Goal: Task Accomplishment & Management: Complete application form

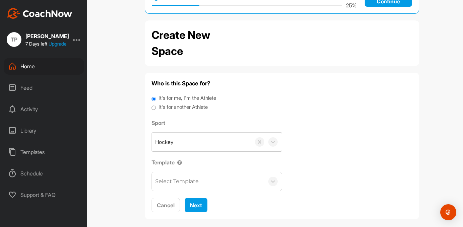
scroll to position [32, 0]
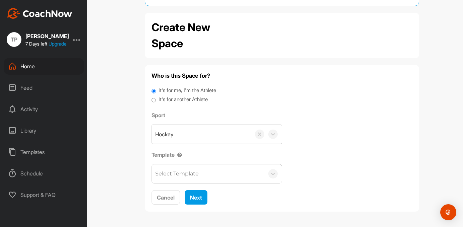
click at [208, 178] on div "Select Template" at bounding box center [208, 173] width 112 height 19
click at [220, 199] on div "No options" at bounding box center [217, 194] width 130 height 13
click at [22, 125] on div "Library" at bounding box center [44, 130] width 80 height 17
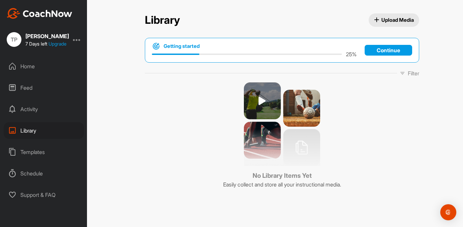
click at [39, 103] on div "Activity" at bounding box center [44, 109] width 80 height 17
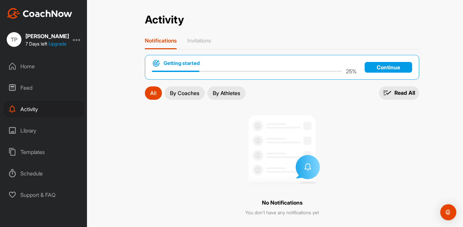
click at [40, 70] on div "Home" at bounding box center [44, 66] width 80 height 17
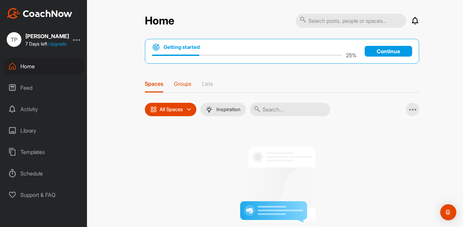
click at [188, 83] on p "Groups" at bounding box center [182, 83] width 17 height 7
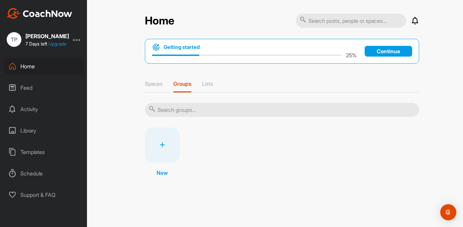
click at [162, 142] on icon at bounding box center [162, 144] width 5 height 5
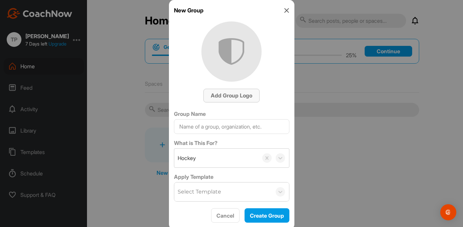
click at [224, 97] on span "Add Group Logo" at bounding box center [231, 95] width 41 height 7
click at [317, 130] on div at bounding box center [231, 113] width 463 height 227
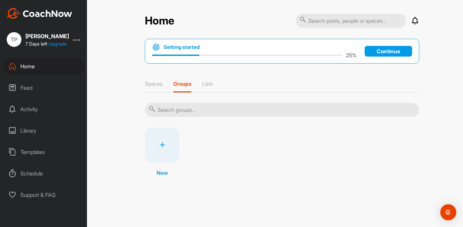
click at [40, 175] on div "Schedule" at bounding box center [44, 173] width 80 height 17
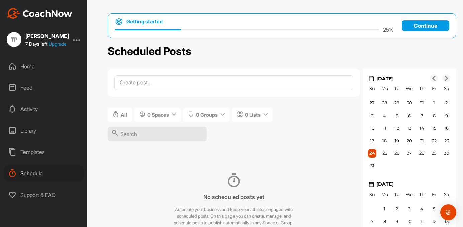
click at [41, 67] on div "Home" at bounding box center [44, 66] width 80 height 17
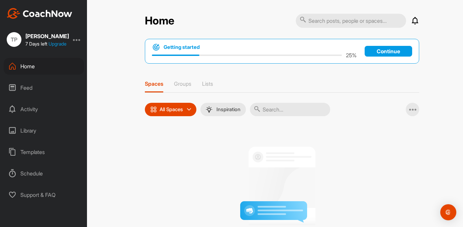
click at [179, 104] on div "All Spaces" at bounding box center [171, 109] width 52 height 13
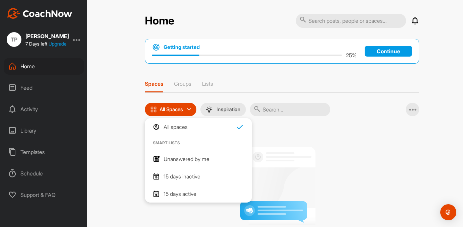
click at [194, 157] on p "Unanswered by me" at bounding box center [187, 159] width 46 height 8
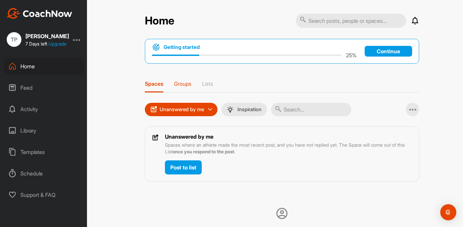
click at [184, 85] on p "Groups" at bounding box center [182, 83] width 17 height 7
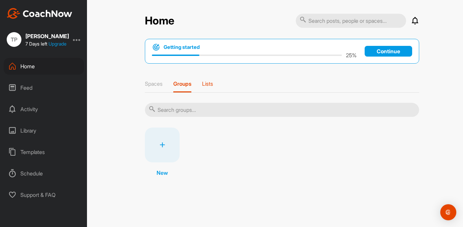
click at [210, 86] on p "Lists" at bounding box center [207, 83] width 11 height 7
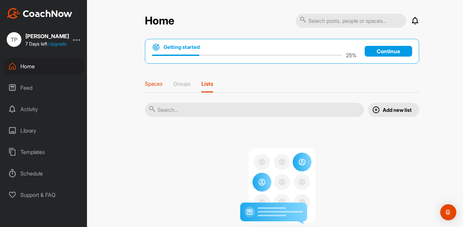
click at [162, 88] on div "Spaces" at bounding box center [154, 86] width 18 height 12
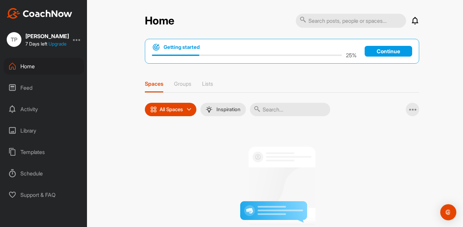
click at [46, 85] on div "Feed" at bounding box center [44, 87] width 80 height 17
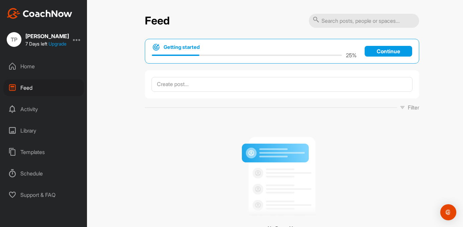
click at [43, 109] on div "Activity" at bounding box center [44, 109] width 80 height 17
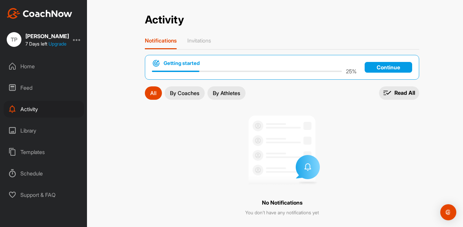
click at [50, 90] on div "Feed" at bounding box center [44, 87] width 80 height 17
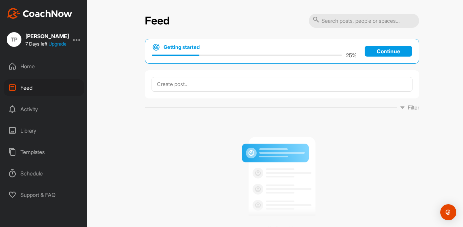
click at [56, 66] on div "Home" at bounding box center [44, 66] width 80 height 17
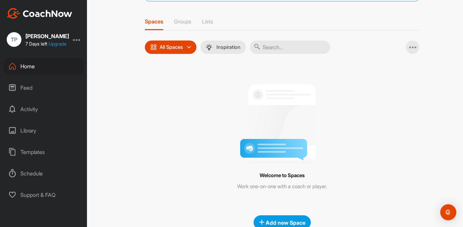
scroll to position [80, 0]
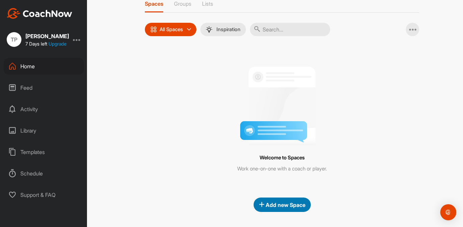
click at [267, 204] on span "Add new Space" at bounding box center [282, 204] width 47 height 7
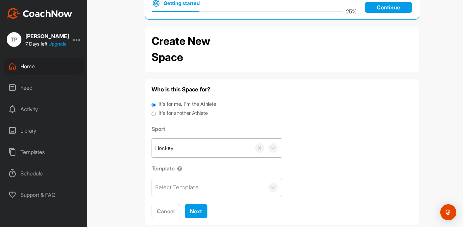
scroll to position [32, 0]
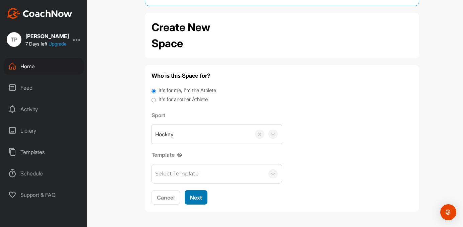
click at [193, 197] on span "Next" at bounding box center [196, 197] width 12 height 7
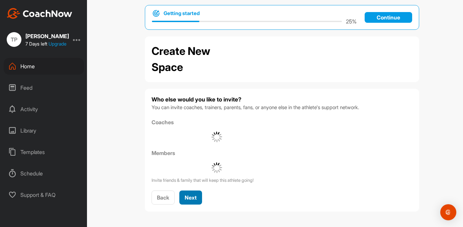
scroll to position [23, 0]
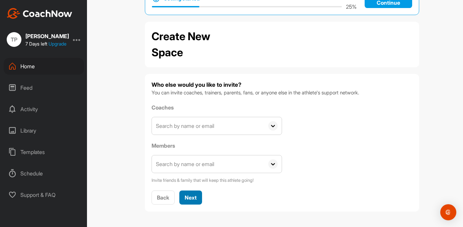
click at [191, 196] on span "Next" at bounding box center [191, 197] width 12 height 7
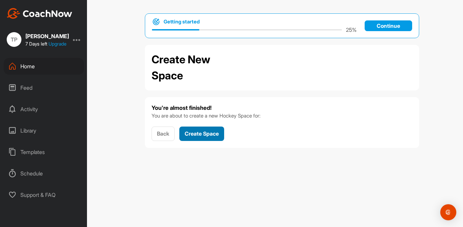
click at [216, 135] on span "Create Space" at bounding box center [202, 133] width 34 height 7
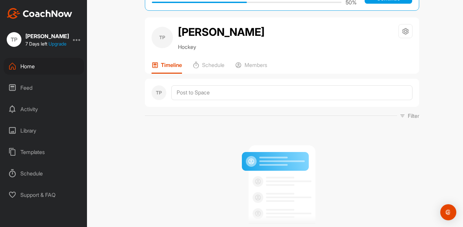
scroll to position [38, 0]
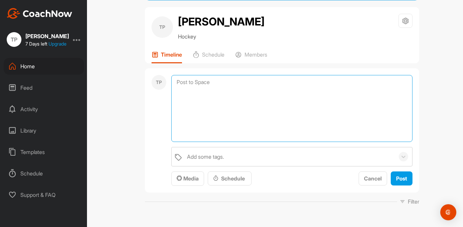
click at [226, 81] on textarea at bounding box center [291, 108] width 241 height 67
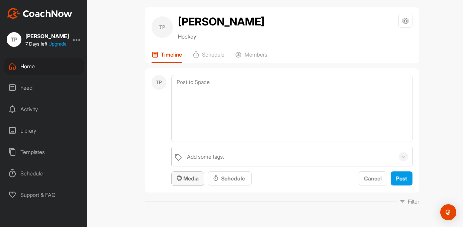
click at [186, 181] on span "Media" at bounding box center [188, 178] width 22 height 7
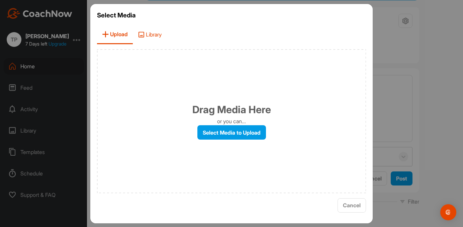
click at [146, 27] on span "Library" at bounding box center [150, 34] width 34 height 19
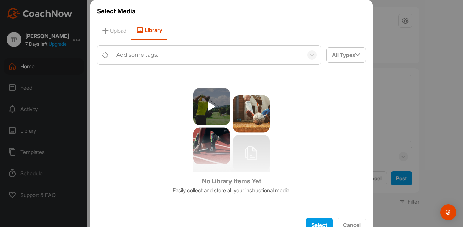
scroll to position [16, 0]
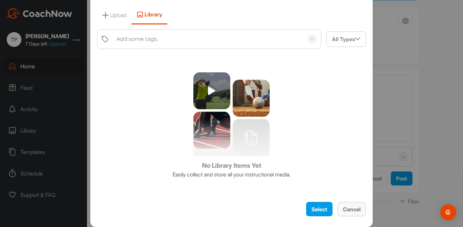
click at [357, 203] on button "Cancel" at bounding box center [352, 209] width 28 height 14
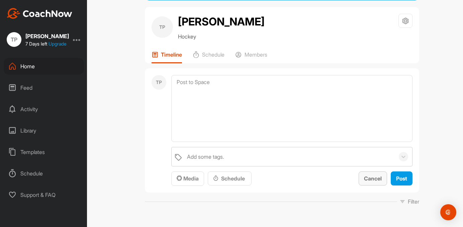
click at [378, 182] on div "Cancel" at bounding box center [373, 178] width 18 height 8
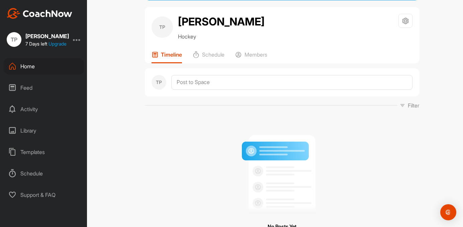
click at [29, 112] on div "Activity" at bounding box center [44, 109] width 80 height 17
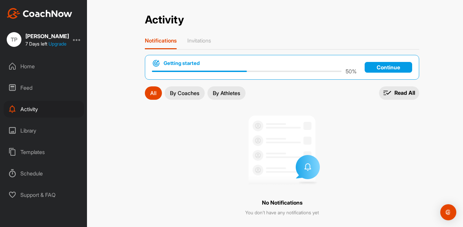
click at [40, 138] on div "Library" at bounding box center [44, 130] width 80 height 17
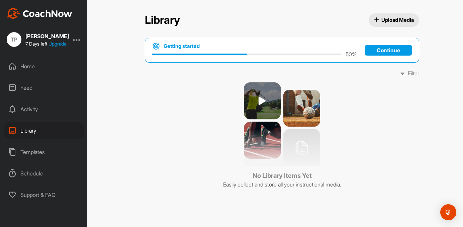
click at [51, 158] on div "Templates" at bounding box center [44, 152] width 80 height 17
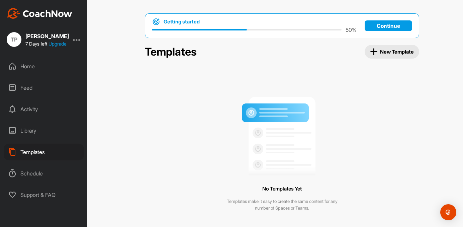
click at [53, 173] on div "Schedule" at bounding box center [44, 173] width 80 height 17
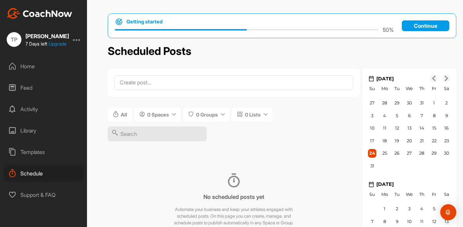
click at [55, 186] on div "Home Feed Activity Library Templates Schedule Support & FAQ" at bounding box center [43, 130] width 87 height 145
click at [46, 74] on div "Home" at bounding box center [44, 66] width 80 height 17
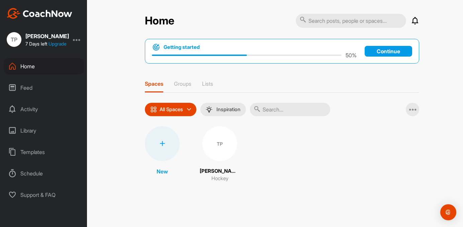
click at [47, 93] on div "Feed" at bounding box center [44, 87] width 80 height 17
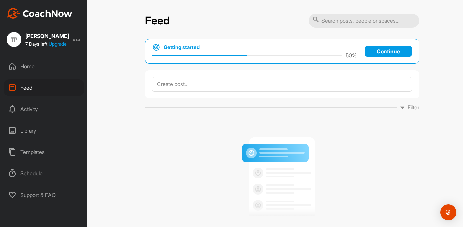
click at [47, 108] on div "Activity" at bounding box center [44, 109] width 80 height 17
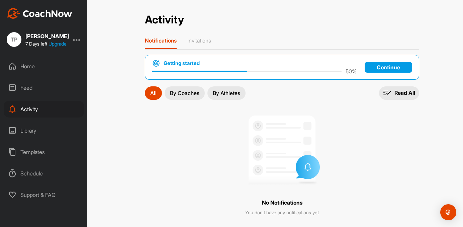
click at [177, 85] on div "Getting started 50 % Continue All By Coaches By Athletes All notifications All …" at bounding box center [282, 136] width 274 height 163
click at [184, 91] on p "By Coaches" at bounding box center [184, 92] width 29 height 5
click at [215, 93] on p "By Athletes" at bounding box center [226, 92] width 27 height 5
click at [385, 68] on p "Continue" at bounding box center [389, 67] width 48 height 11
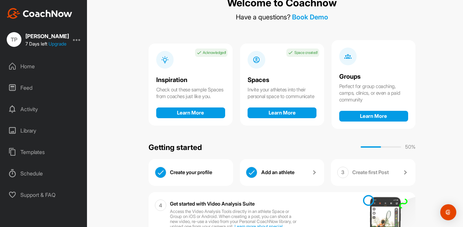
scroll to position [32, 0]
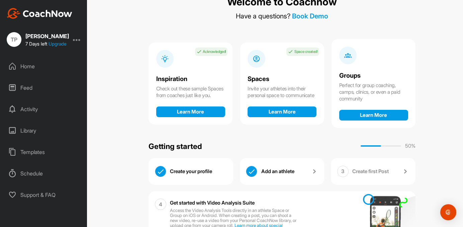
click at [368, 91] on div "Perfect for group coaching, camps, clinics, or even a paid community" at bounding box center [373, 92] width 69 height 20
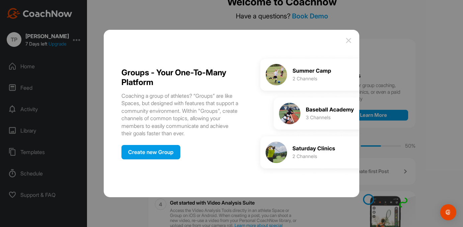
click at [368, 92] on div at bounding box center [231, 113] width 463 height 227
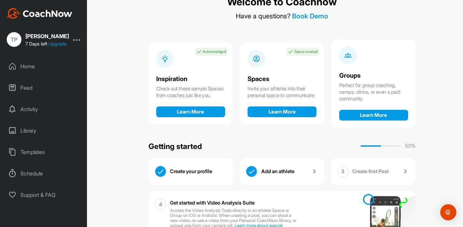
click at [365, 168] on link "Create first Post" at bounding box center [380, 172] width 57 height 12
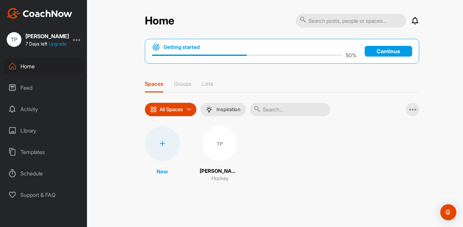
click at [214, 147] on div "TP" at bounding box center [219, 143] width 35 height 35
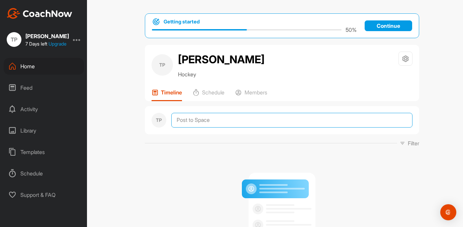
click at [227, 119] on textarea at bounding box center [291, 120] width 241 height 15
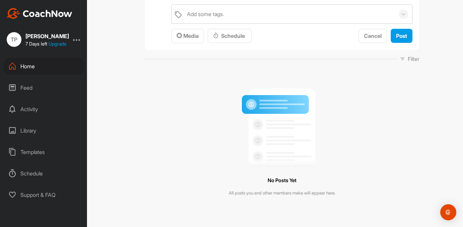
scroll to position [38, 0]
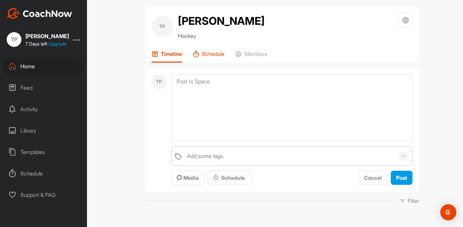
click at [222, 51] on p "Schedule" at bounding box center [213, 54] width 22 height 7
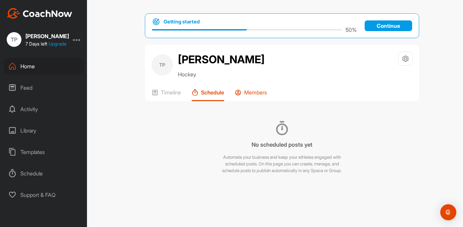
click at [256, 92] on p "Members" at bounding box center [255, 92] width 23 height 7
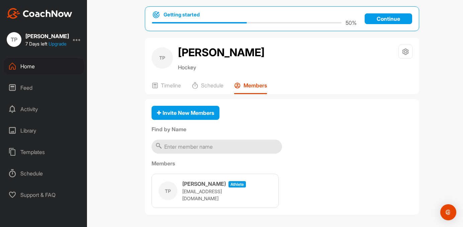
scroll to position [10, 0]
